Goal: Task Accomplishment & Management: Use online tool/utility

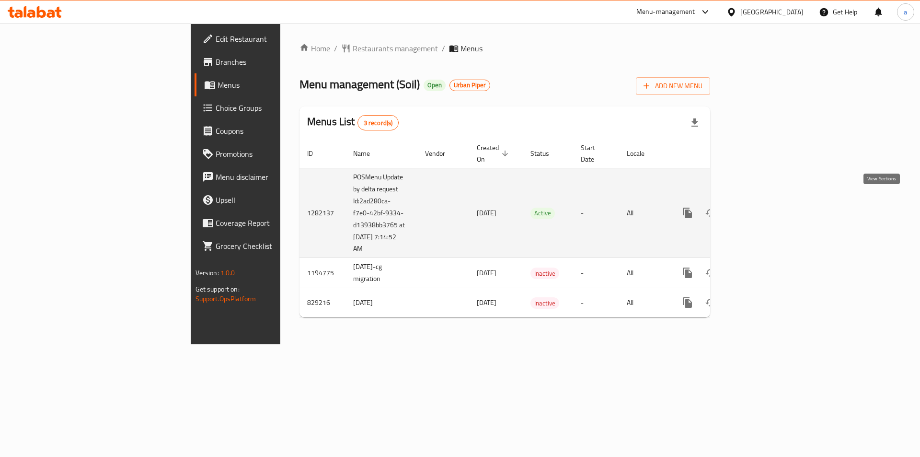
click at [761, 208] on icon "enhanced table" at bounding box center [756, 212] width 9 height 9
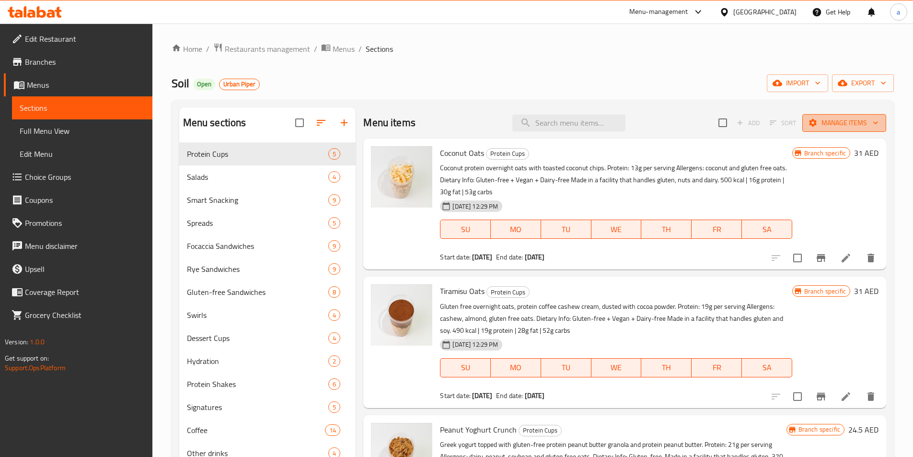
click at [836, 118] on span "Manage items" at bounding box center [844, 123] width 69 height 12
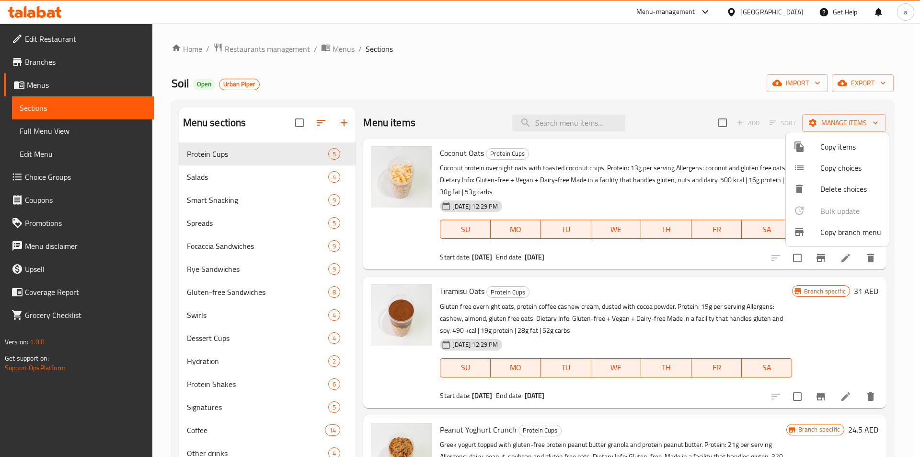
click at [828, 233] on span "Copy branch menu" at bounding box center [850, 231] width 61 height 11
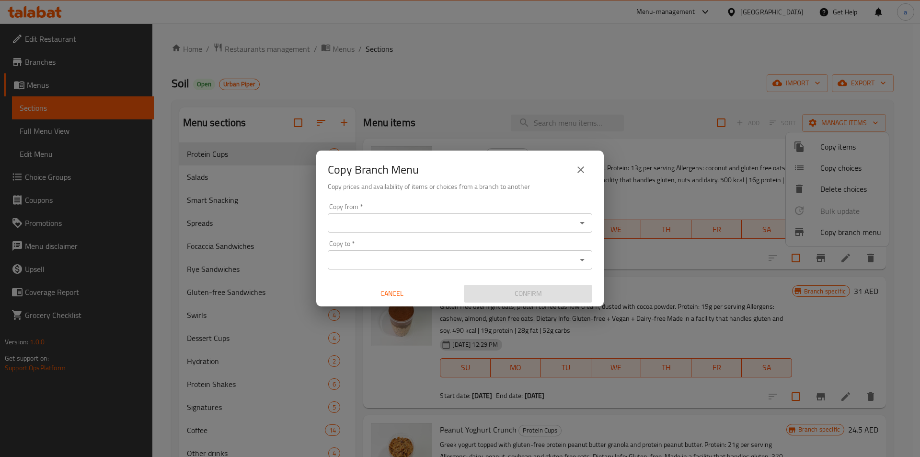
click at [356, 225] on input "Copy from   *" at bounding box center [452, 222] width 243 height 13
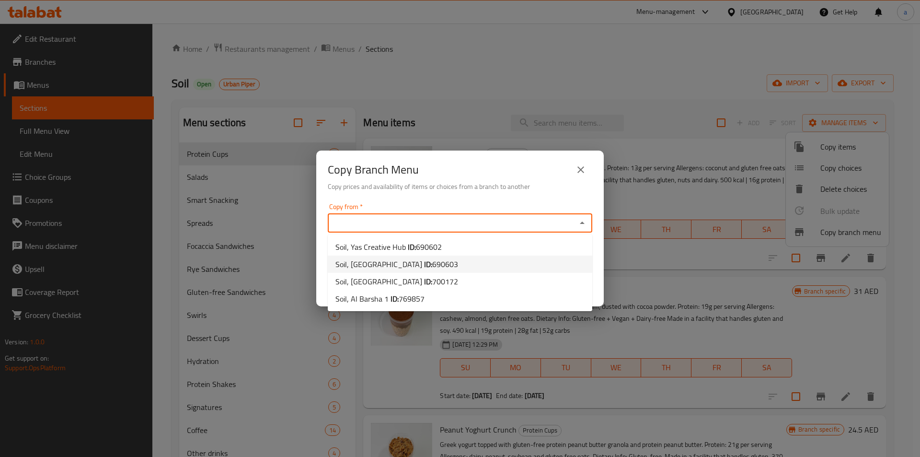
click at [398, 264] on span "Soil, [GEOGRAPHIC_DATA] ID: 690603" at bounding box center [396, 263] width 123 height 11
type input "Soil, [GEOGRAPHIC_DATA]"
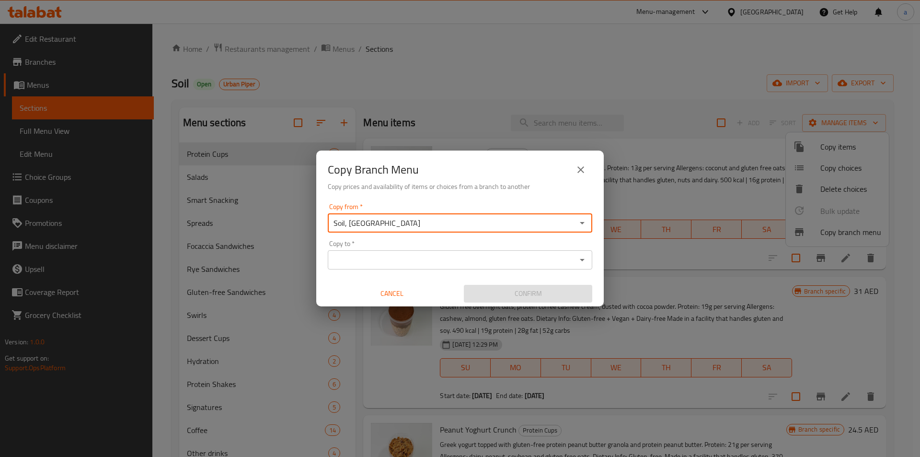
click at [402, 258] on input "Copy to   *" at bounding box center [452, 259] width 243 height 13
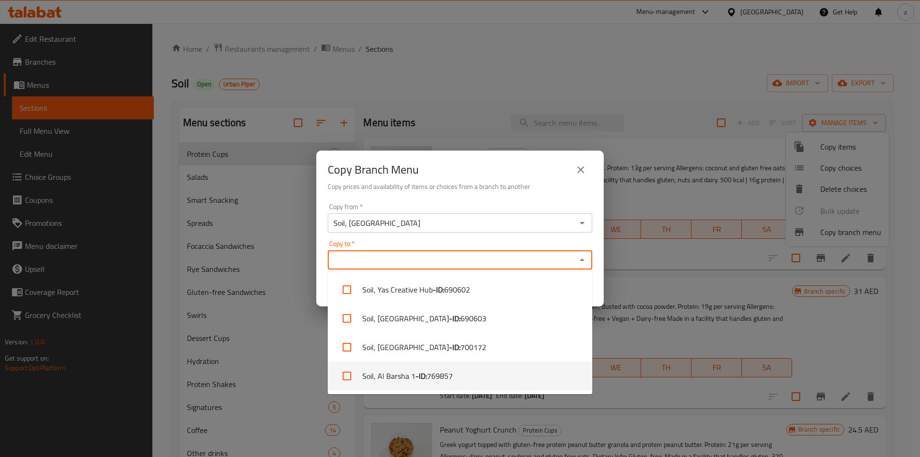
click at [400, 376] on li "Soil, Al Barsha 1 - ID: 769857" at bounding box center [460, 375] width 264 height 29
checkbox input "true"
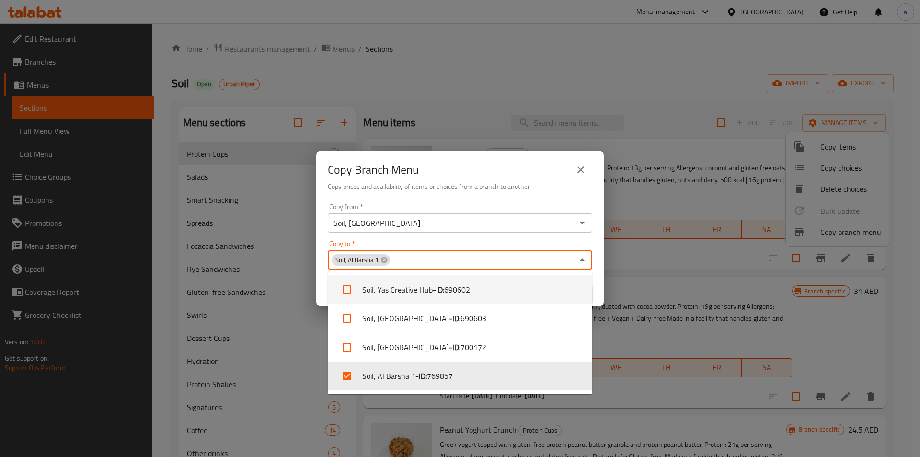
click at [475, 242] on div "Copy to   * Soil, Al Barsha 1 Copy to *" at bounding box center [460, 254] width 264 height 29
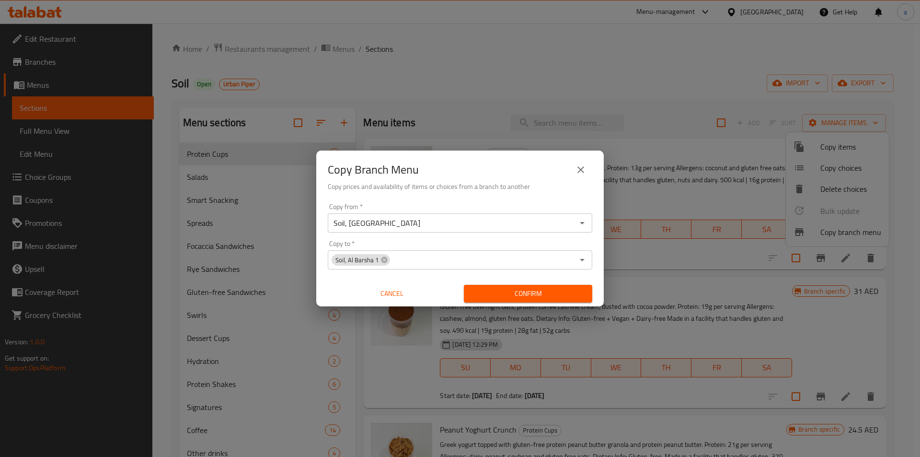
click at [598, 287] on div "Copy from   * Soil, Al Seef Village Mall Copy from * Copy to   * Soil, Al Barsh…" at bounding box center [459, 252] width 287 height 107
click at [388, 226] on input "Soil, [GEOGRAPHIC_DATA]" at bounding box center [452, 222] width 243 height 13
click at [421, 224] on input "Soil, [GEOGRAPHIC_DATA]" at bounding box center [452, 222] width 243 height 13
click at [583, 228] on icon "Open" at bounding box center [581, 222] width 11 height 11
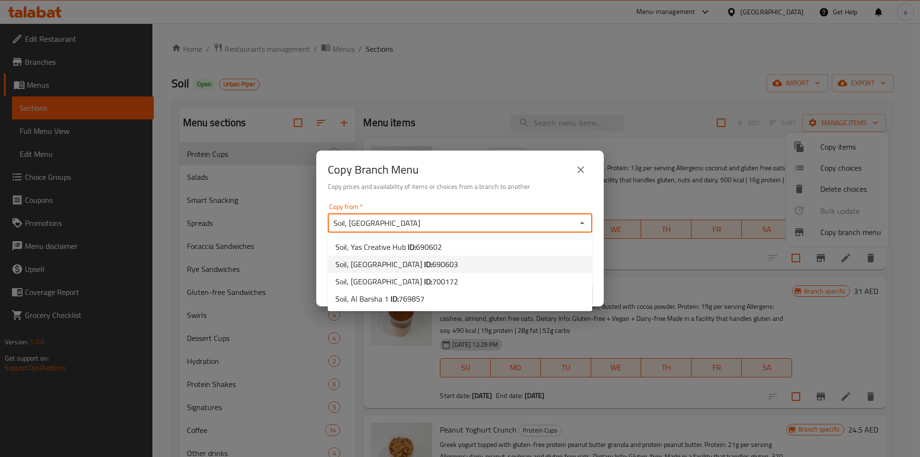
click at [583, 228] on icon "Close" at bounding box center [581, 222] width 11 height 11
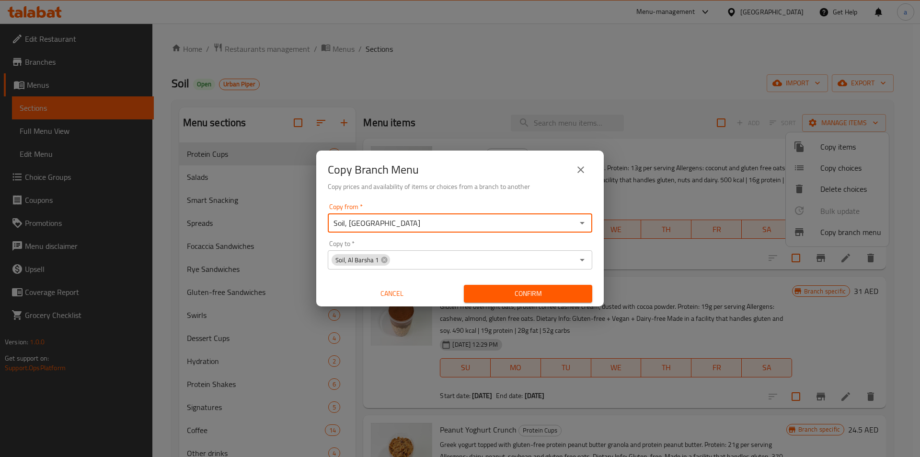
click at [491, 292] on span "Confirm" at bounding box center [527, 293] width 113 height 12
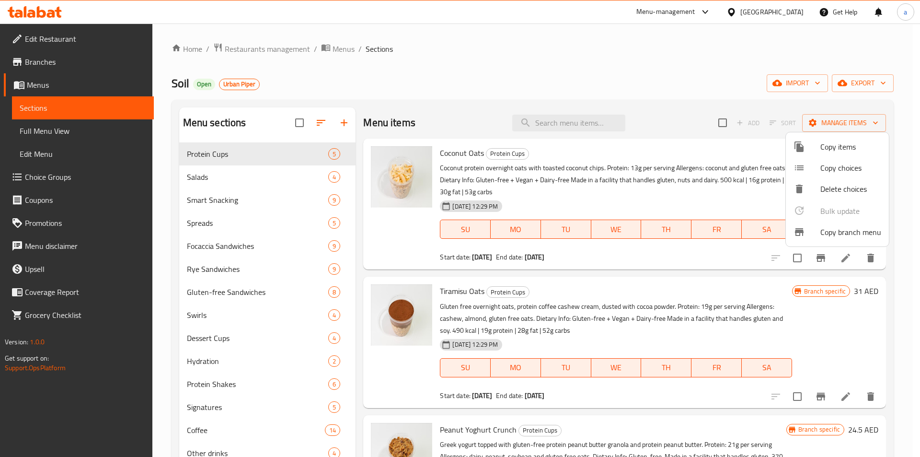
click at [464, 74] on div at bounding box center [460, 228] width 920 height 457
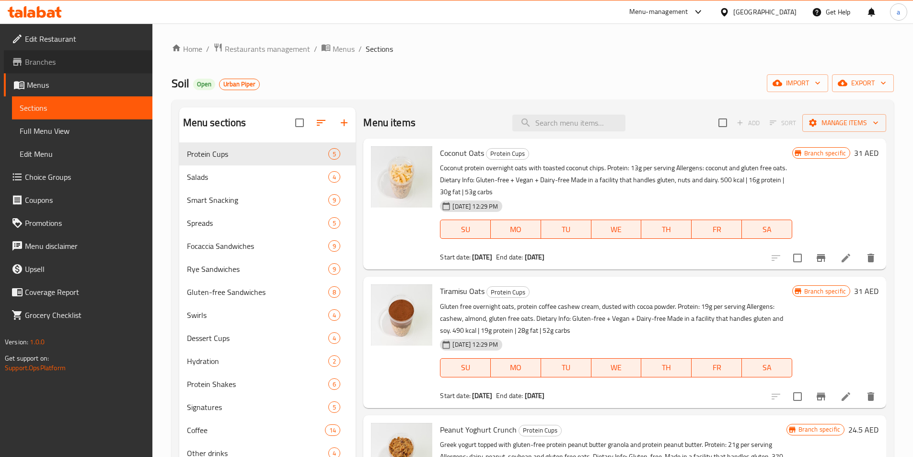
click at [46, 62] on span "Branches" at bounding box center [85, 61] width 120 height 11
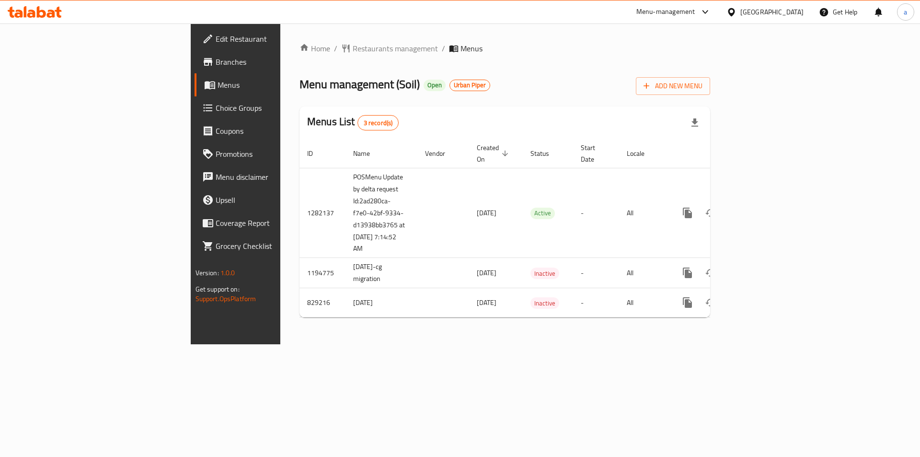
click at [216, 63] on span "Branches" at bounding box center [276, 61] width 121 height 11
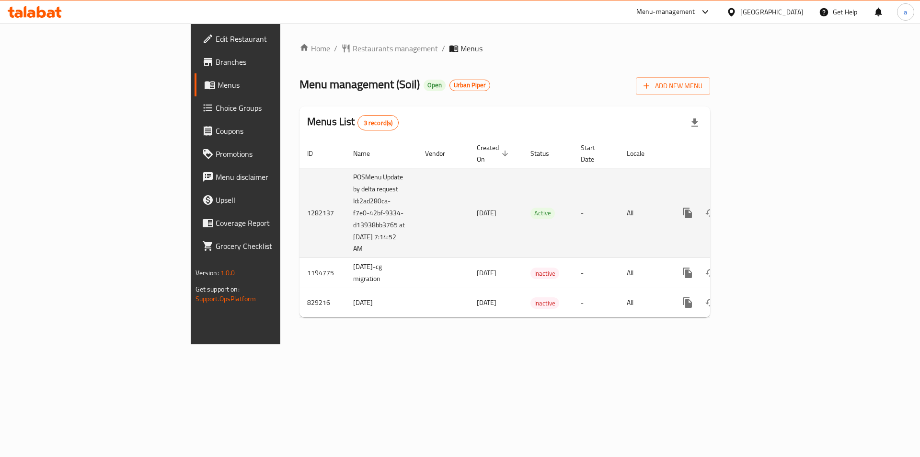
click at [762, 207] on icon "enhanced table" at bounding box center [756, 212] width 11 height 11
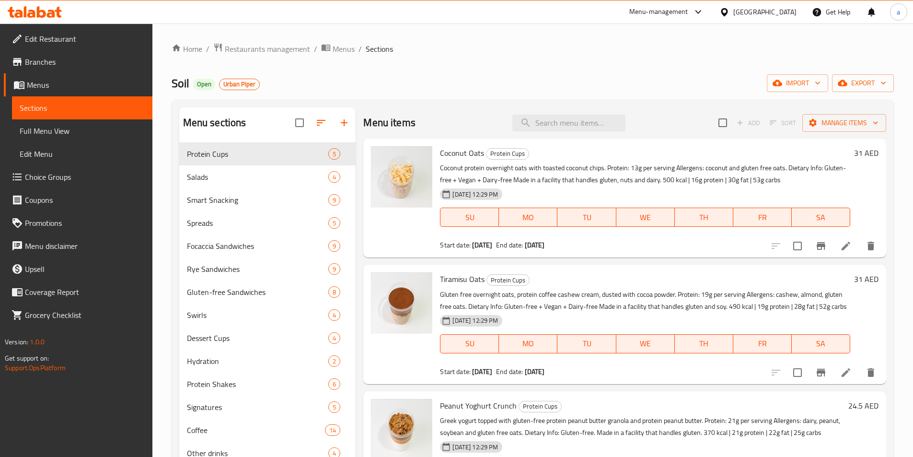
click at [67, 65] on span "Branches" at bounding box center [85, 61] width 120 height 11
